Goal: Use online tool/utility: Utilize a website feature to perform a specific function

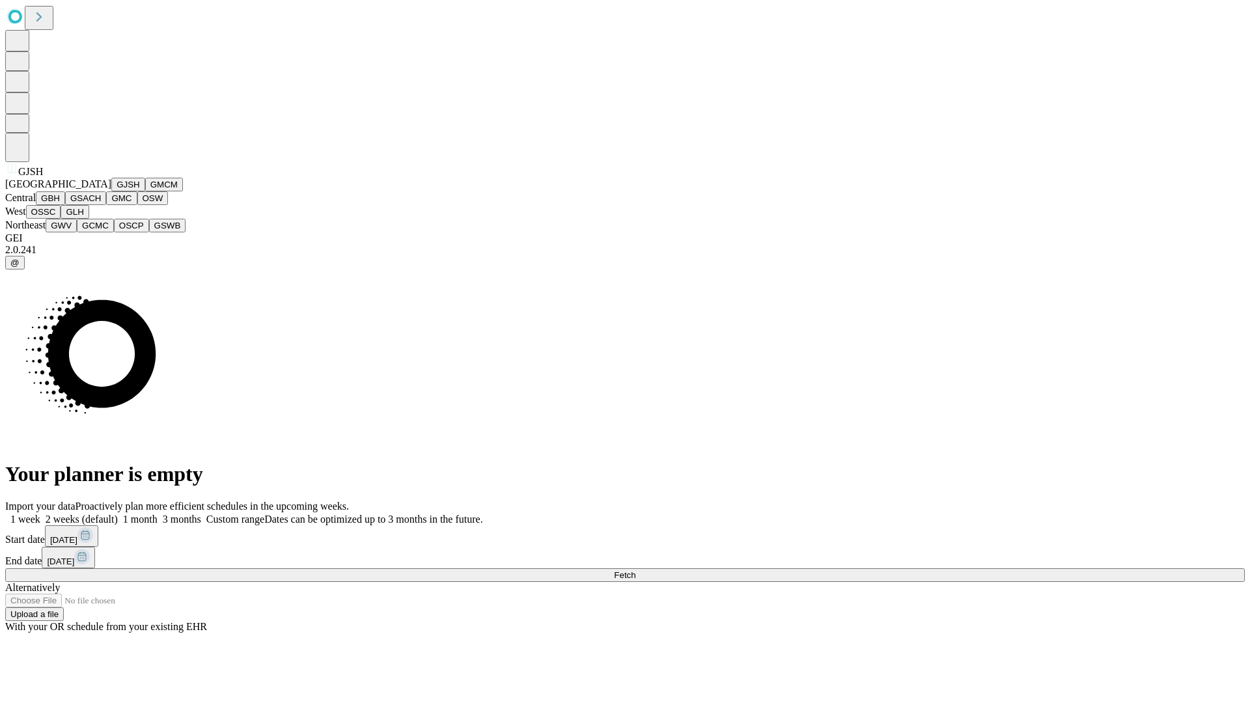
click at [111, 191] on button "GJSH" at bounding box center [128, 185] width 34 height 14
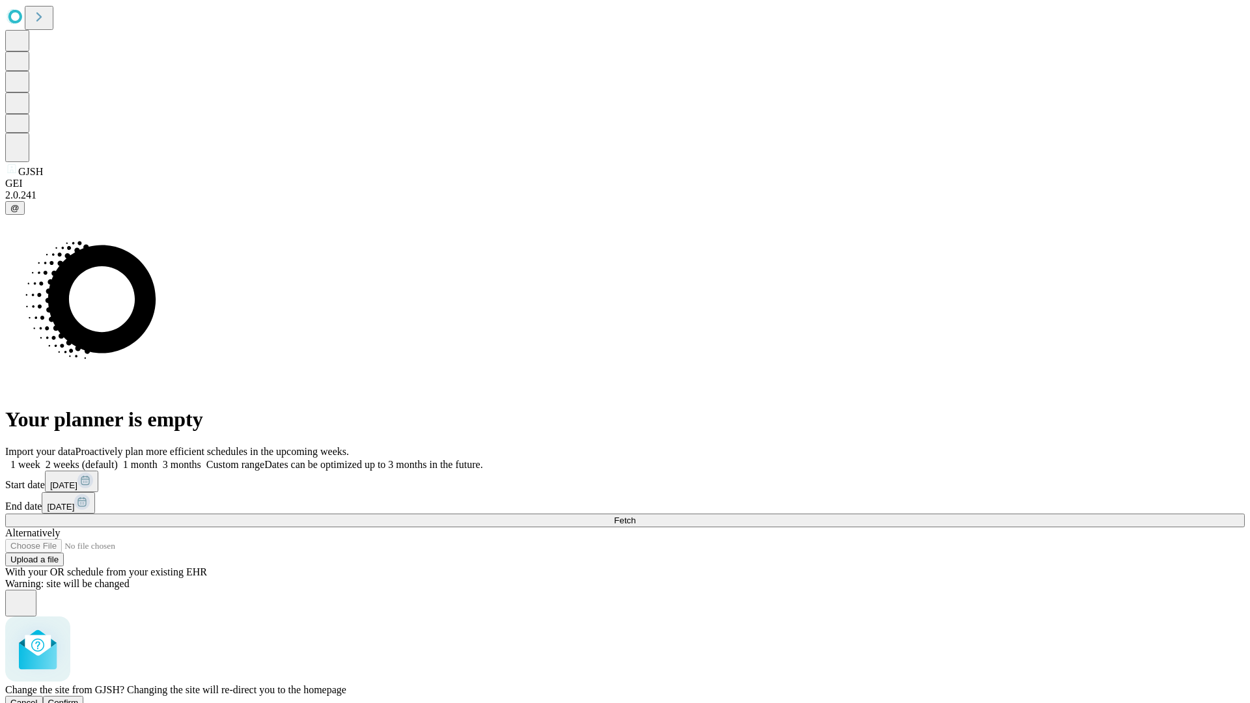
click at [79, 698] on span "Confirm" at bounding box center [63, 703] width 31 height 10
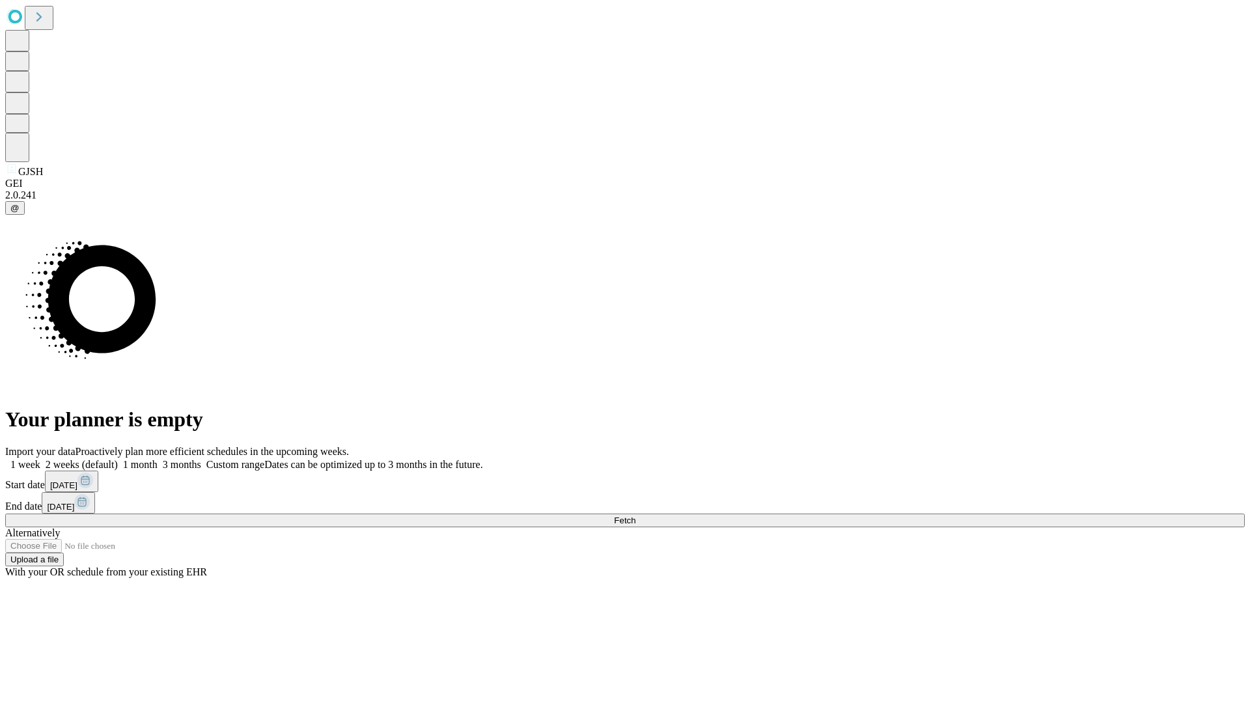
click at [118, 459] on label "2 weeks (default)" at bounding box center [78, 464] width 77 height 11
click at [635, 516] on span "Fetch" at bounding box center [624, 521] width 21 height 10
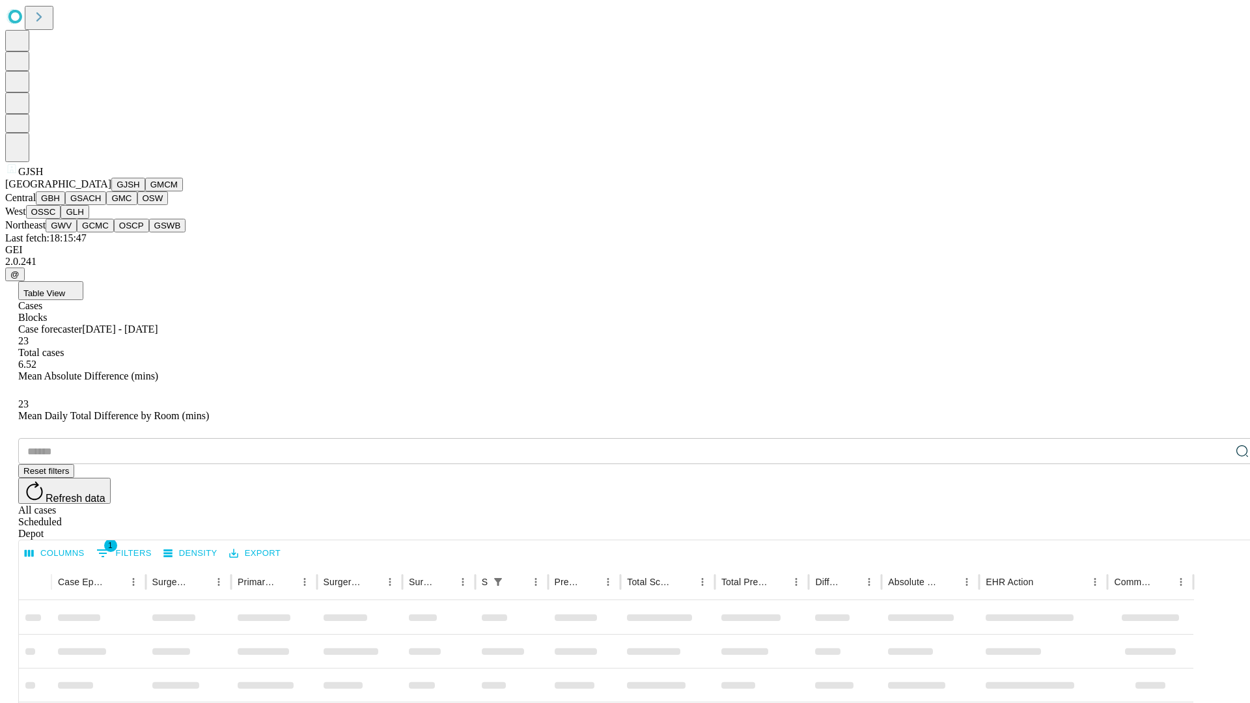
click at [145, 191] on button "GMCM" at bounding box center [164, 185] width 38 height 14
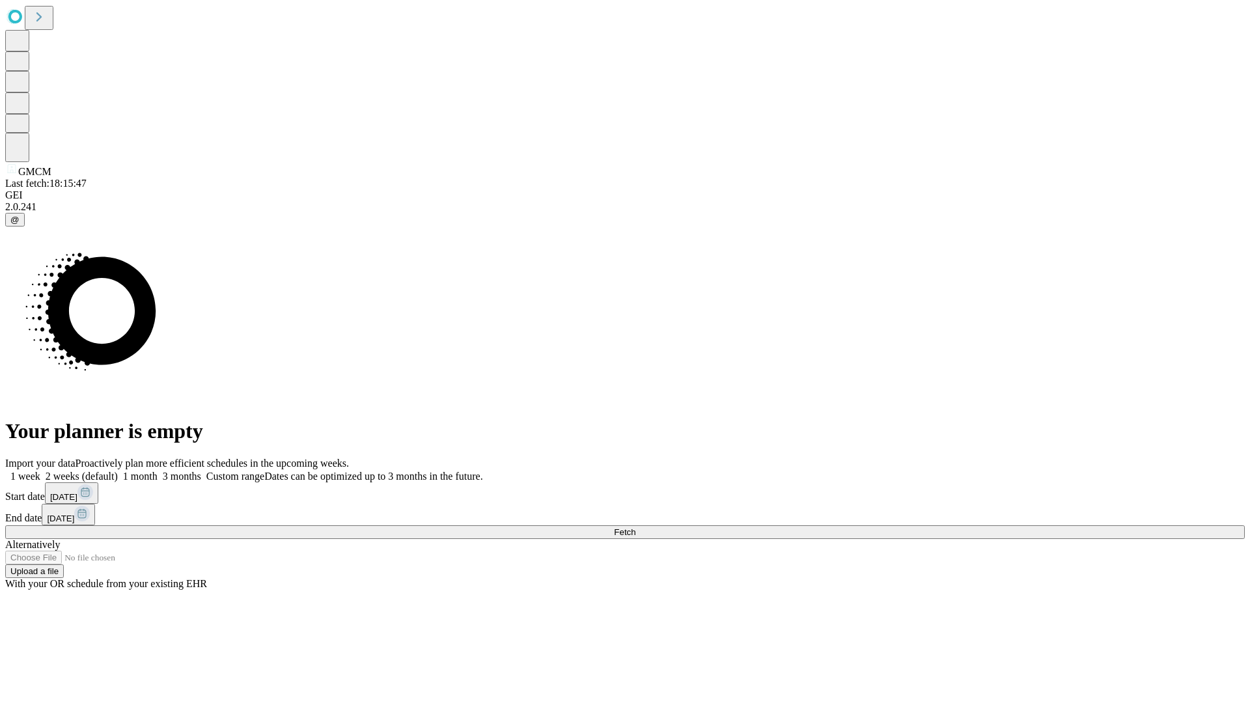
click at [118, 471] on label "2 weeks (default)" at bounding box center [78, 476] width 77 height 11
click at [635, 527] on span "Fetch" at bounding box center [624, 532] width 21 height 10
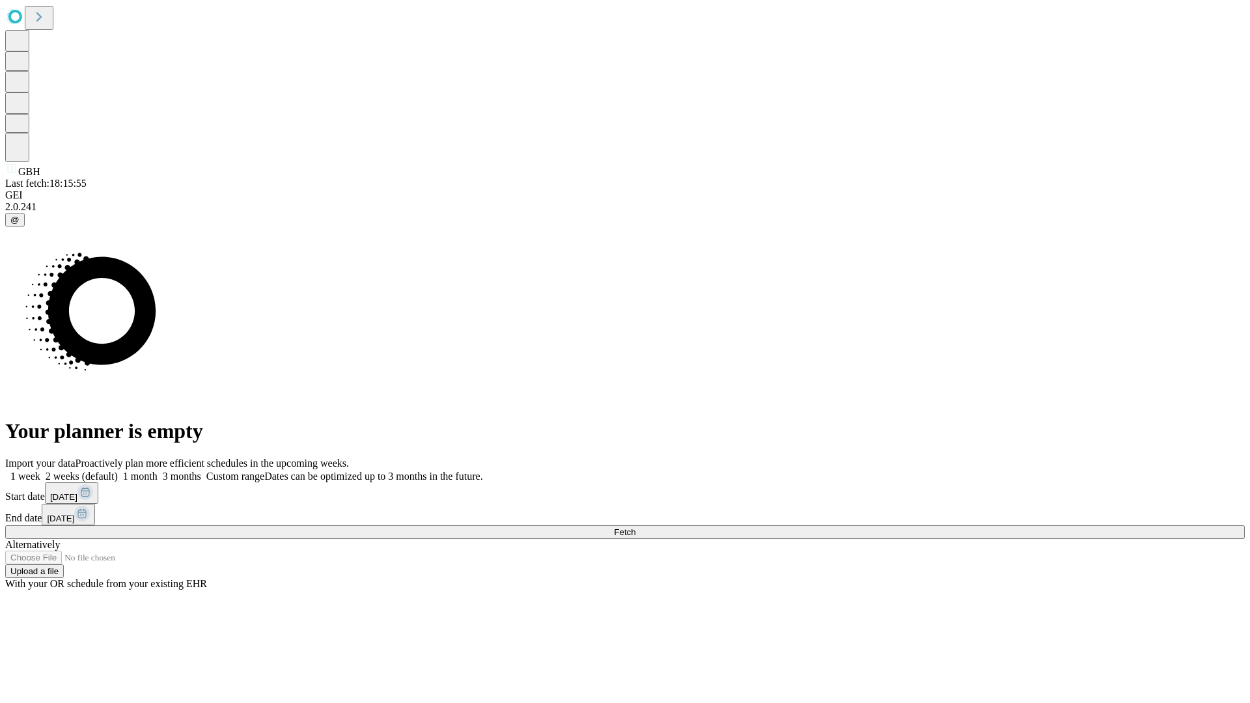
click at [118, 471] on label "2 weeks (default)" at bounding box center [78, 476] width 77 height 11
click at [635, 527] on span "Fetch" at bounding box center [624, 532] width 21 height 10
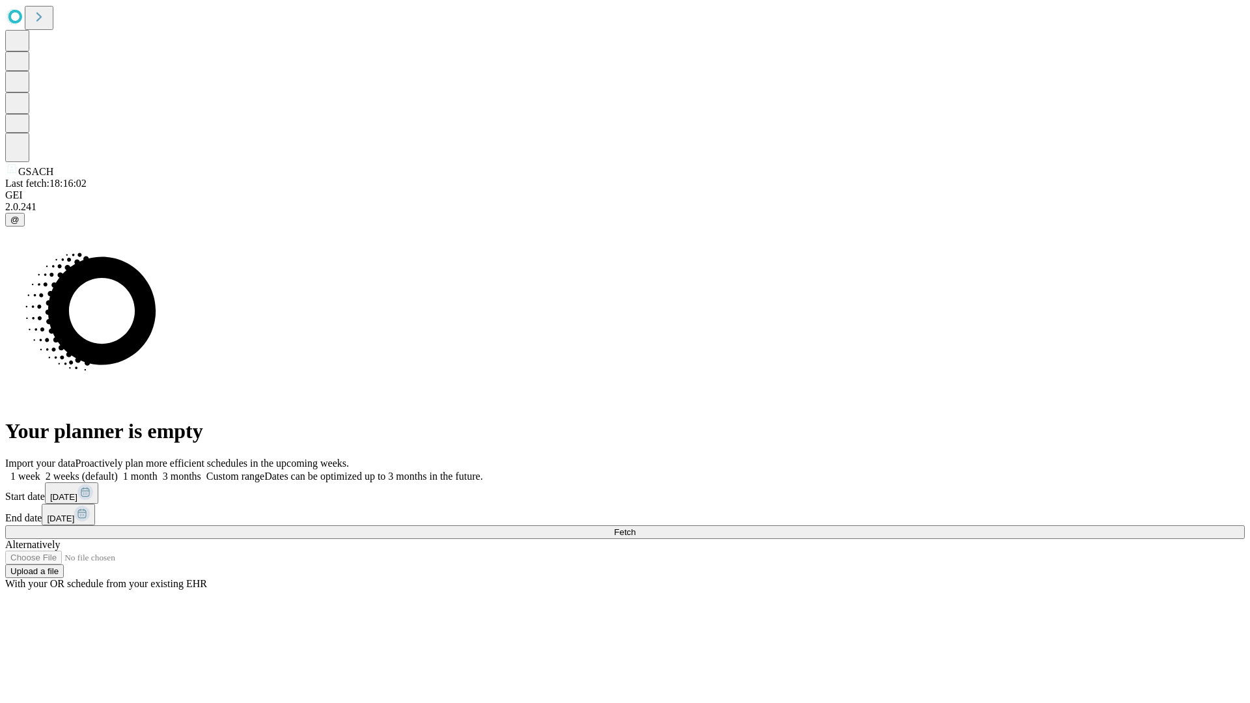
click at [118, 471] on label "2 weeks (default)" at bounding box center [78, 476] width 77 height 11
click at [635, 527] on span "Fetch" at bounding box center [624, 532] width 21 height 10
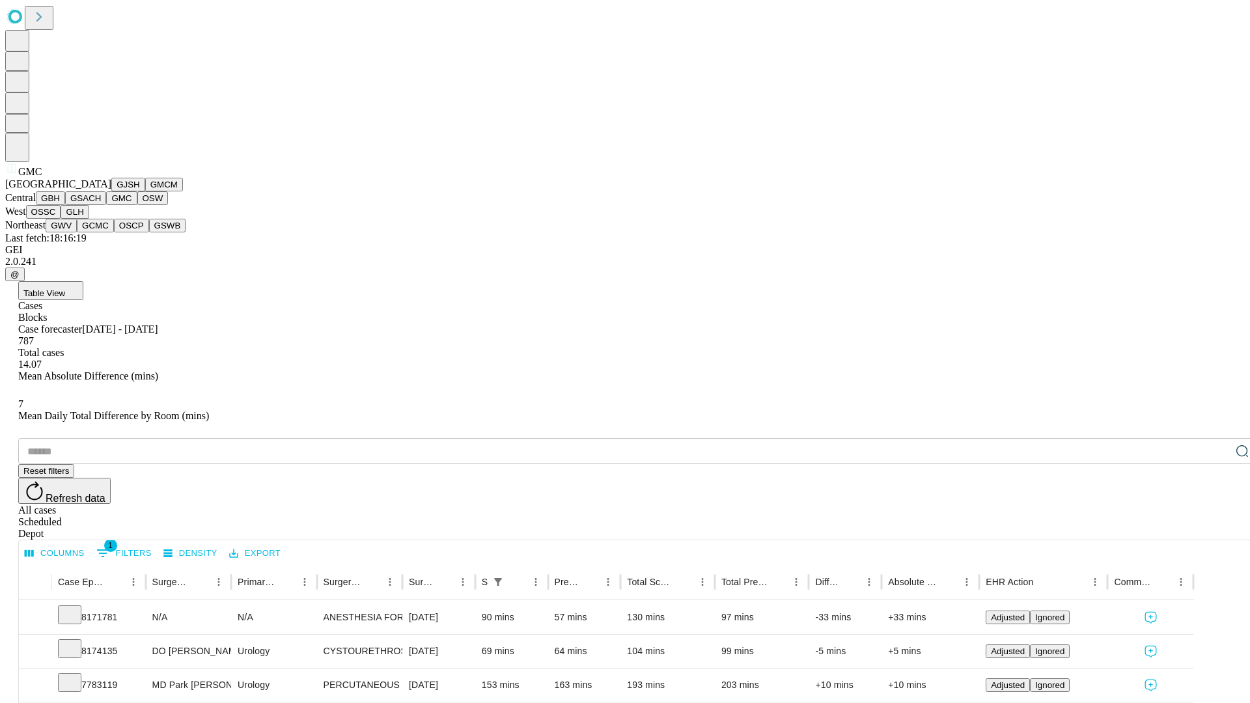
click at [137, 205] on button "OSW" at bounding box center [152, 198] width 31 height 14
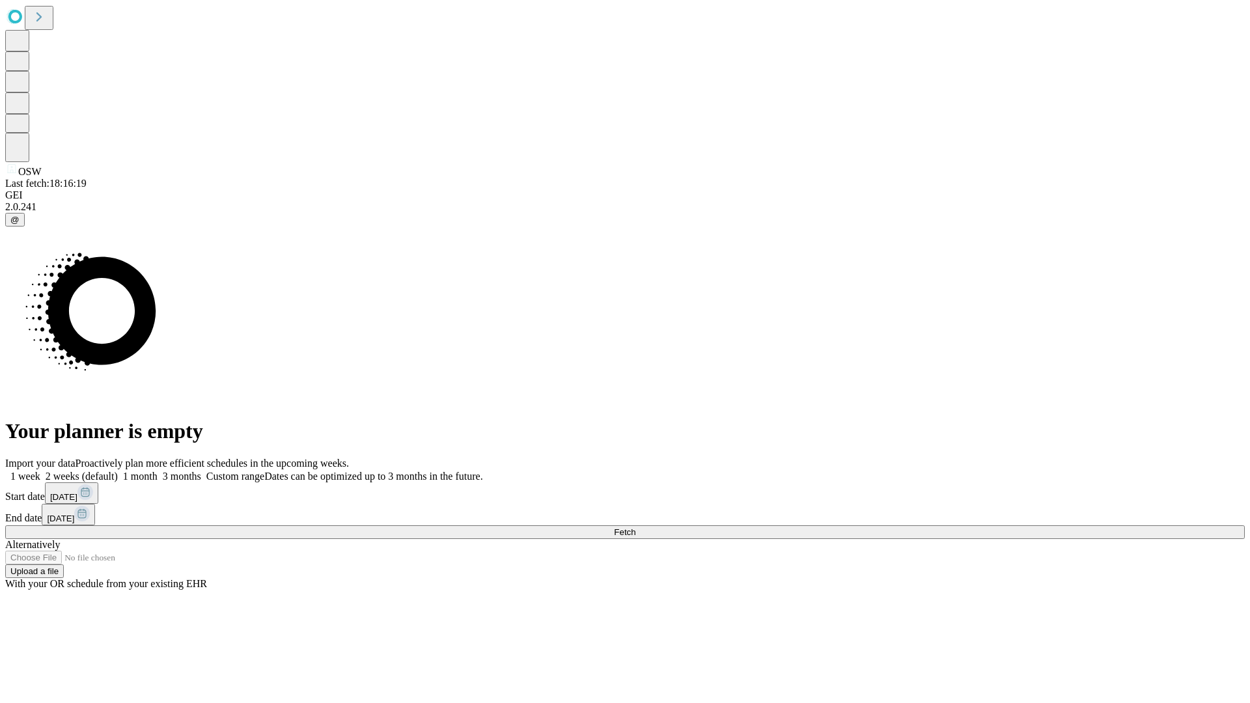
click at [118, 471] on label "2 weeks (default)" at bounding box center [78, 476] width 77 height 11
click at [635, 527] on span "Fetch" at bounding box center [624, 532] width 21 height 10
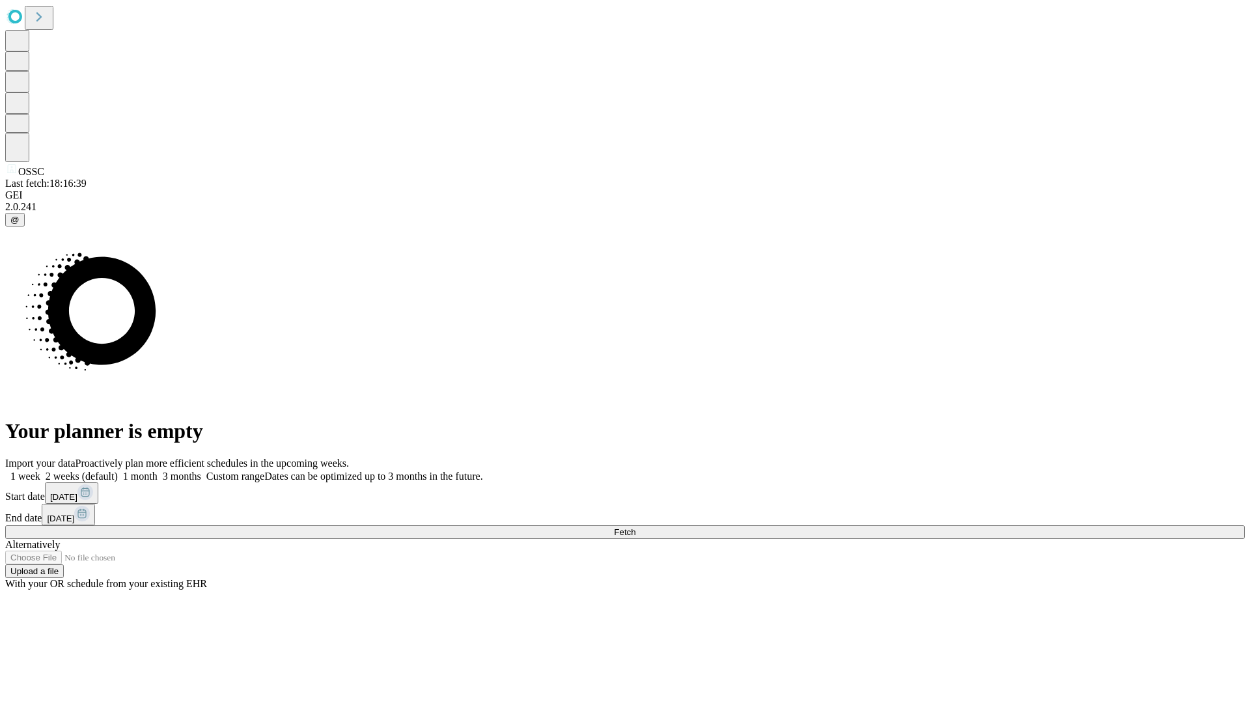
click at [118, 471] on label "2 weeks (default)" at bounding box center [78, 476] width 77 height 11
click at [635, 527] on span "Fetch" at bounding box center [624, 532] width 21 height 10
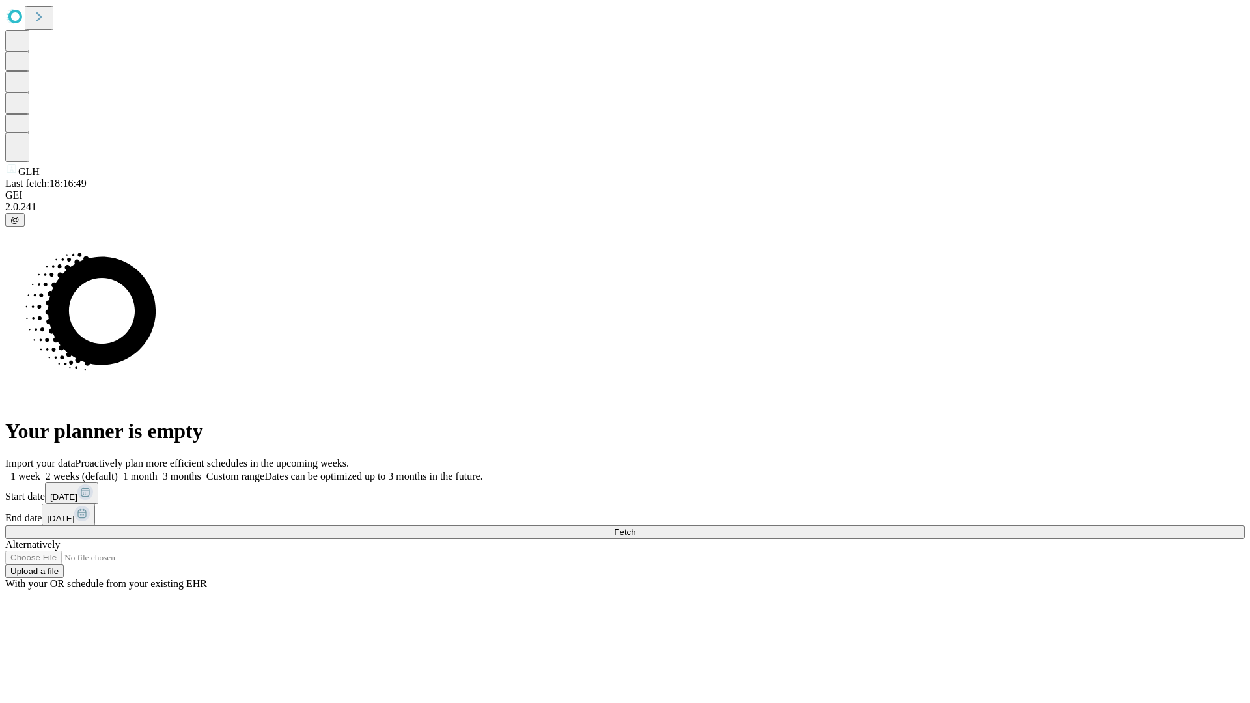
click at [118, 471] on label "2 weeks (default)" at bounding box center [78, 476] width 77 height 11
click at [635, 527] on span "Fetch" at bounding box center [624, 532] width 21 height 10
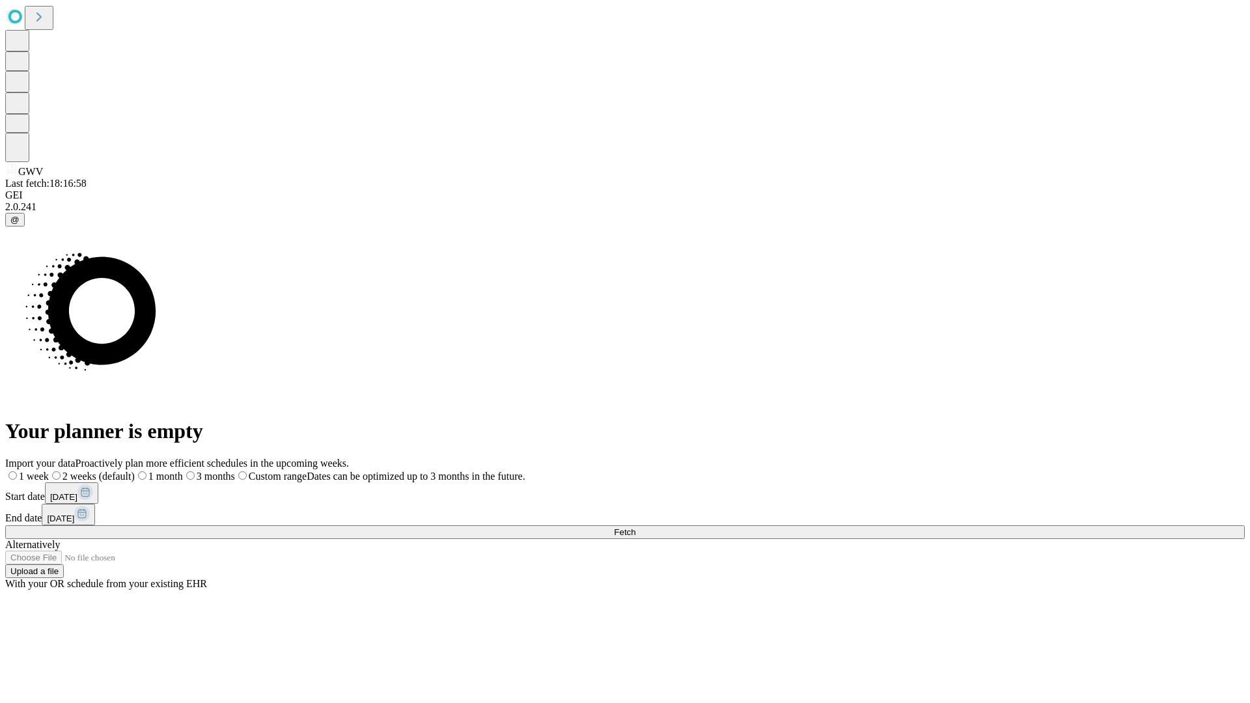
click at [135, 471] on label "2 weeks (default)" at bounding box center [92, 476] width 86 height 11
click at [635, 527] on span "Fetch" at bounding box center [624, 532] width 21 height 10
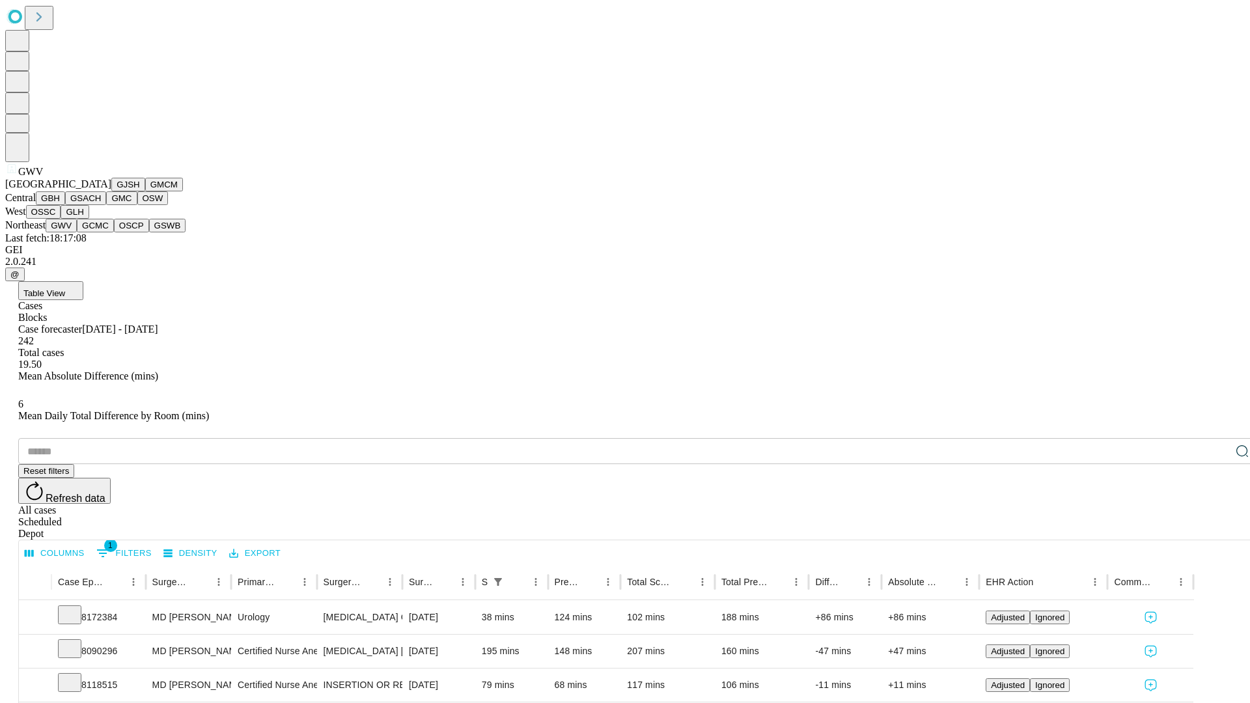
click at [101, 232] on button "GCMC" at bounding box center [95, 226] width 37 height 14
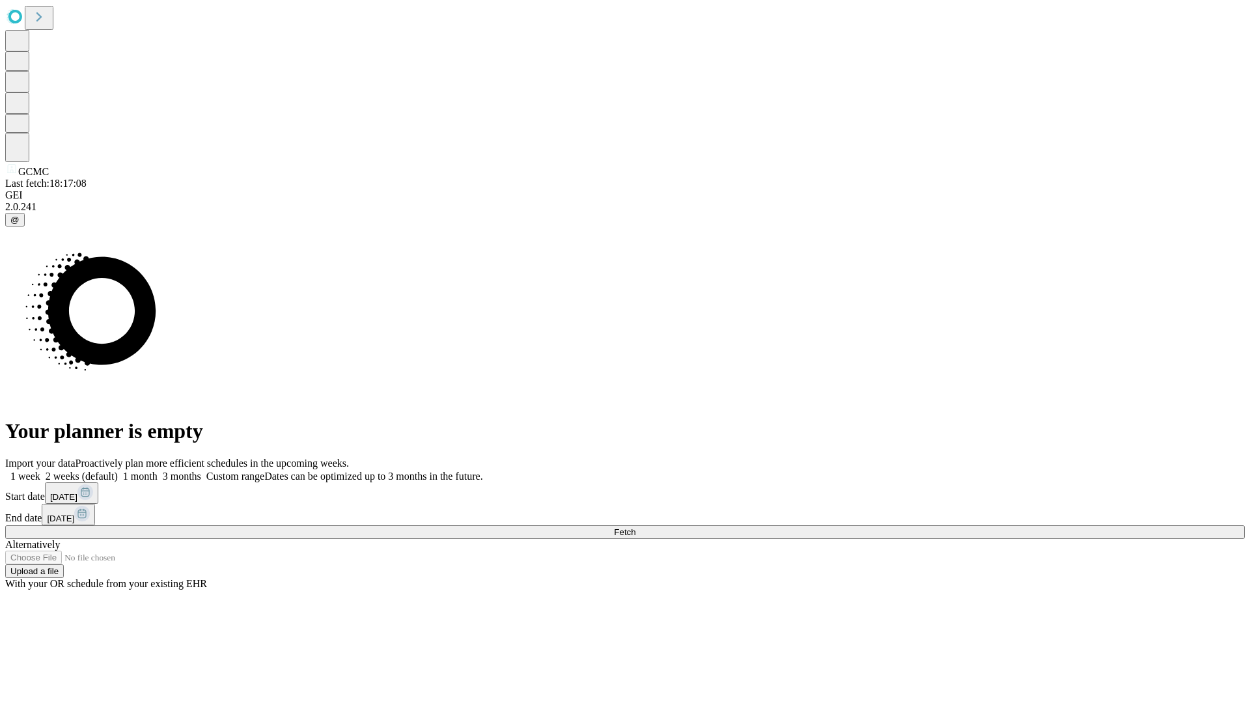
click at [635, 527] on span "Fetch" at bounding box center [624, 532] width 21 height 10
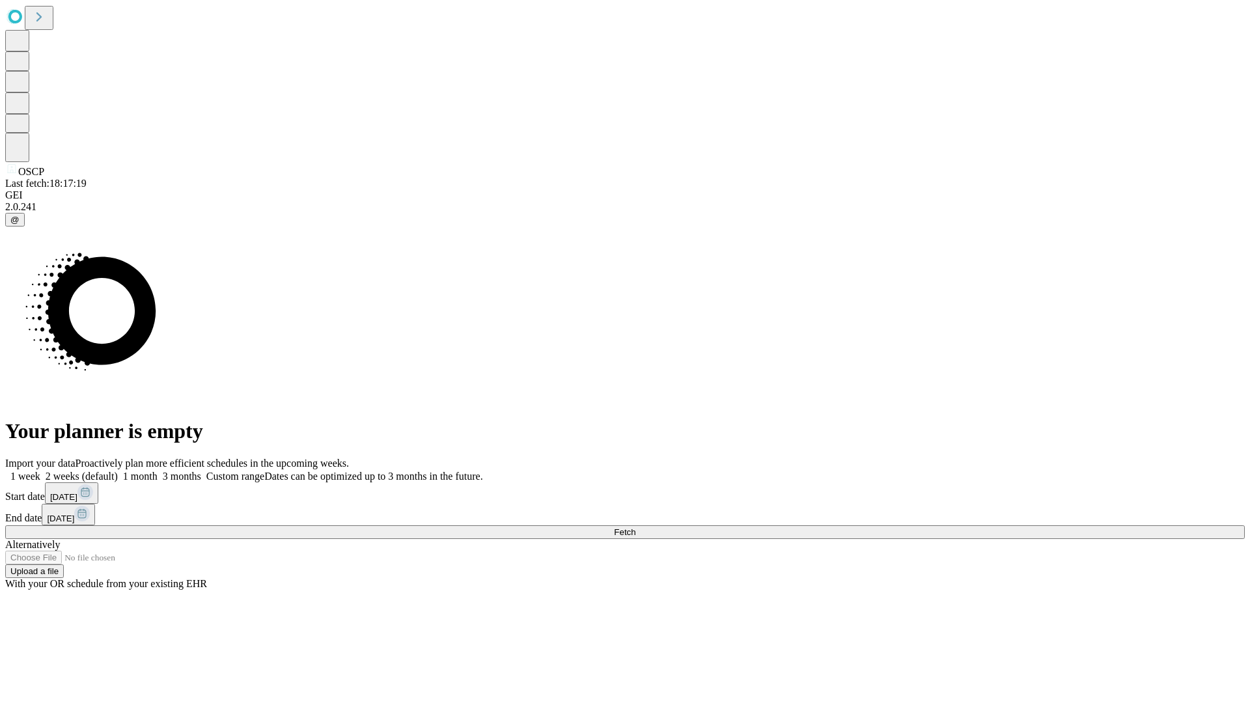
click at [118, 471] on label "2 weeks (default)" at bounding box center [78, 476] width 77 height 11
click at [635, 527] on span "Fetch" at bounding box center [624, 532] width 21 height 10
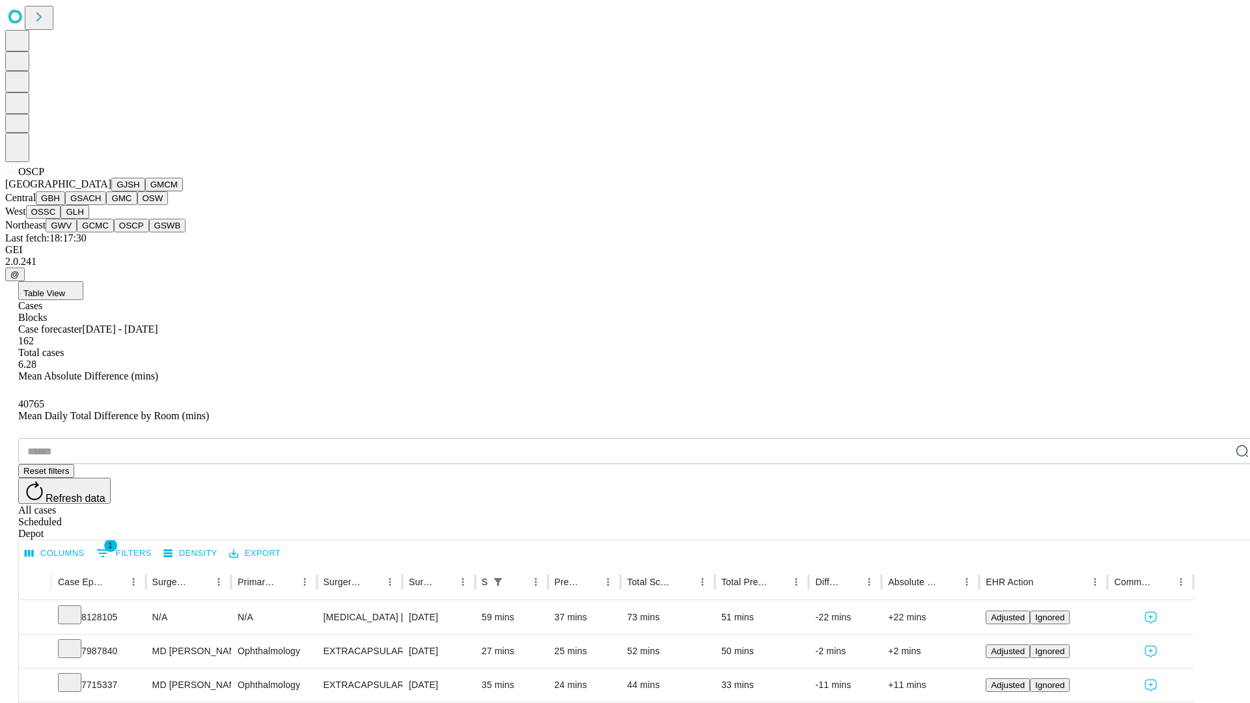
click at [149, 232] on button "GSWB" at bounding box center [167, 226] width 37 height 14
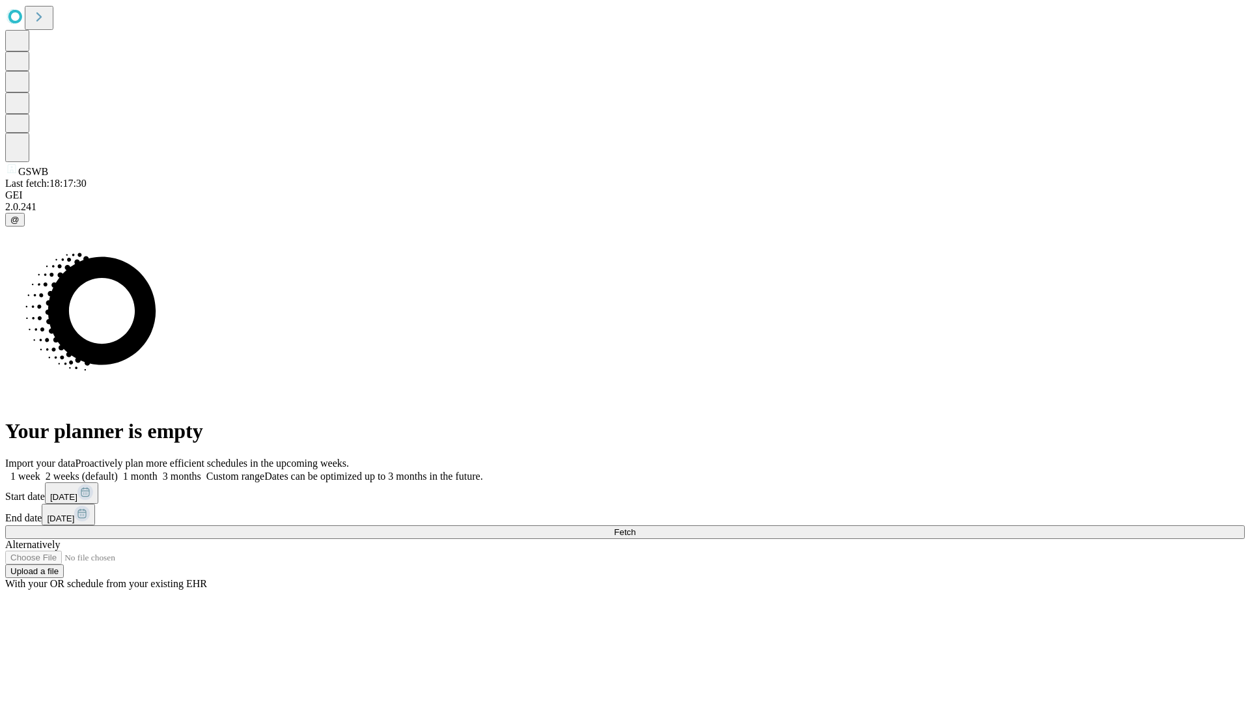
click at [635, 527] on span "Fetch" at bounding box center [624, 532] width 21 height 10
